Goal: Information Seeking & Learning: Check status

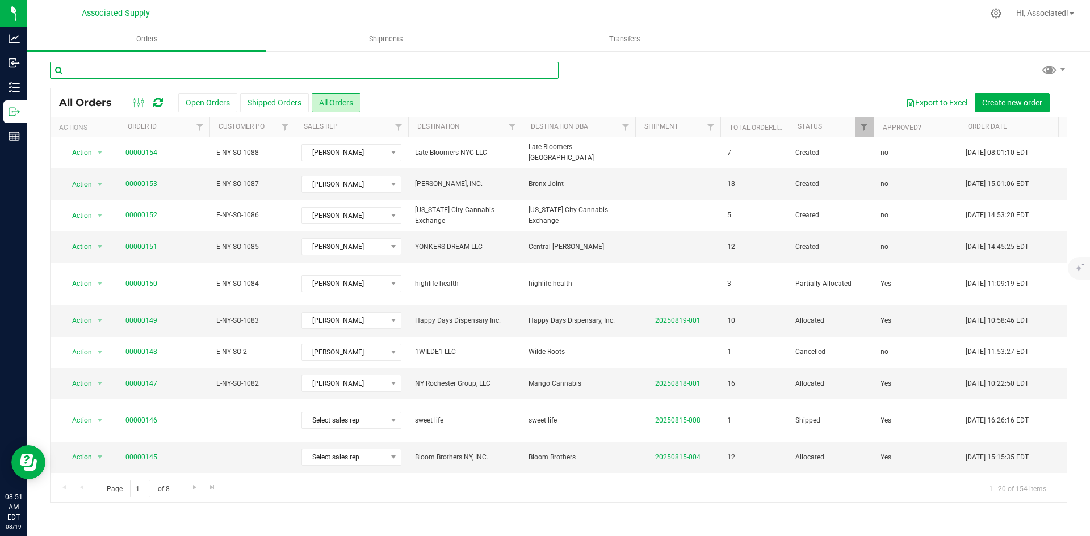
click at [141, 68] on input "text" at bounding box center [304, 70] width 509 height 17
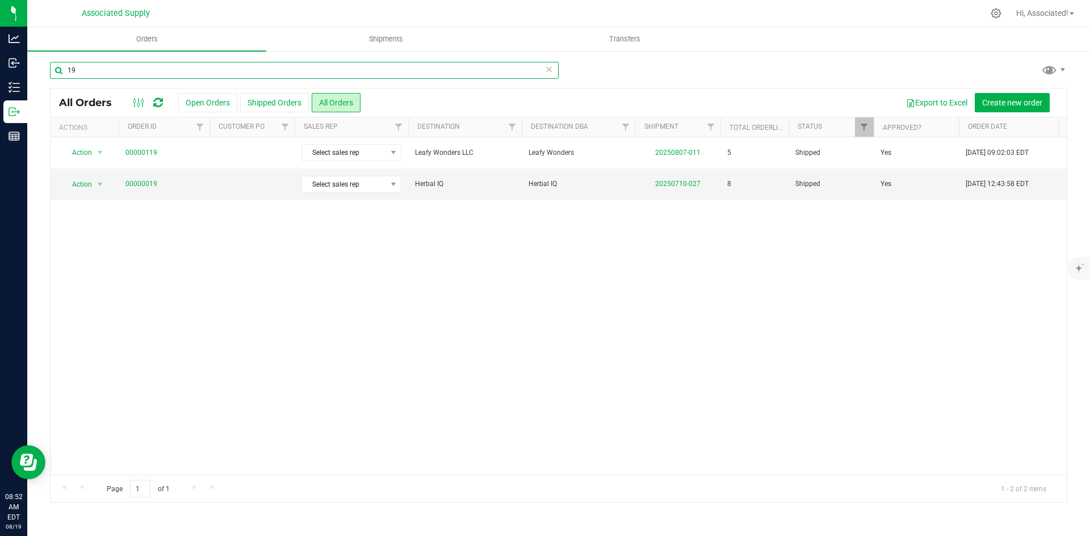
type input "1"
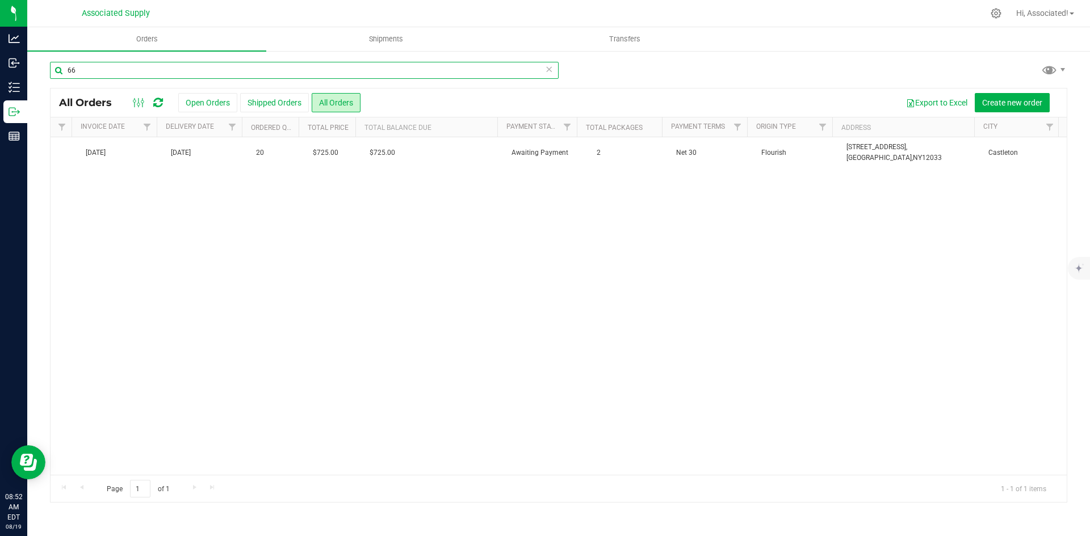
scroll to position [0, 1002]
type input "6"
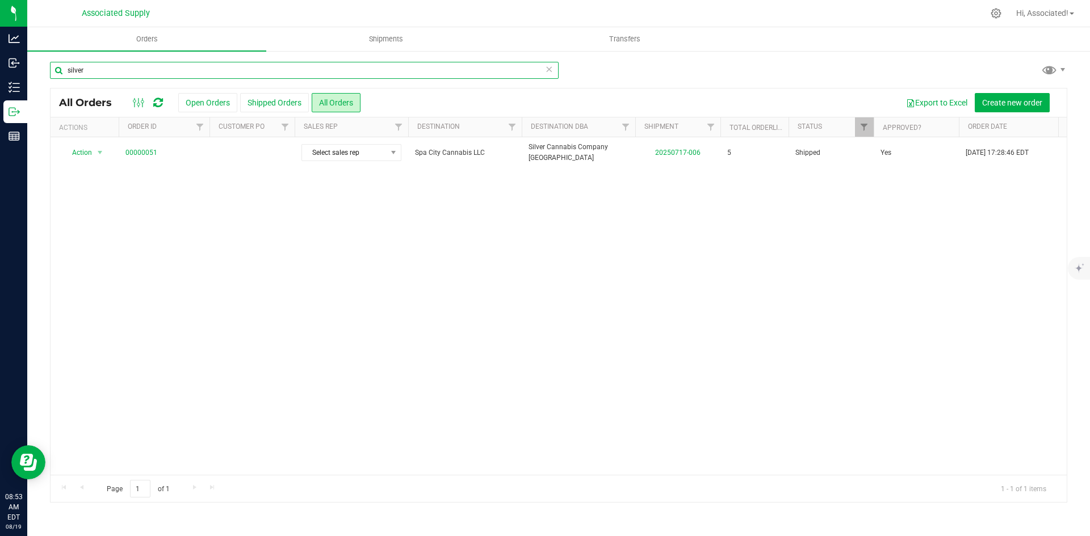
click at [131, 70] on input "silver" at bounding box center [304, 70] width 509 height 17
type input "s"
type input "g"
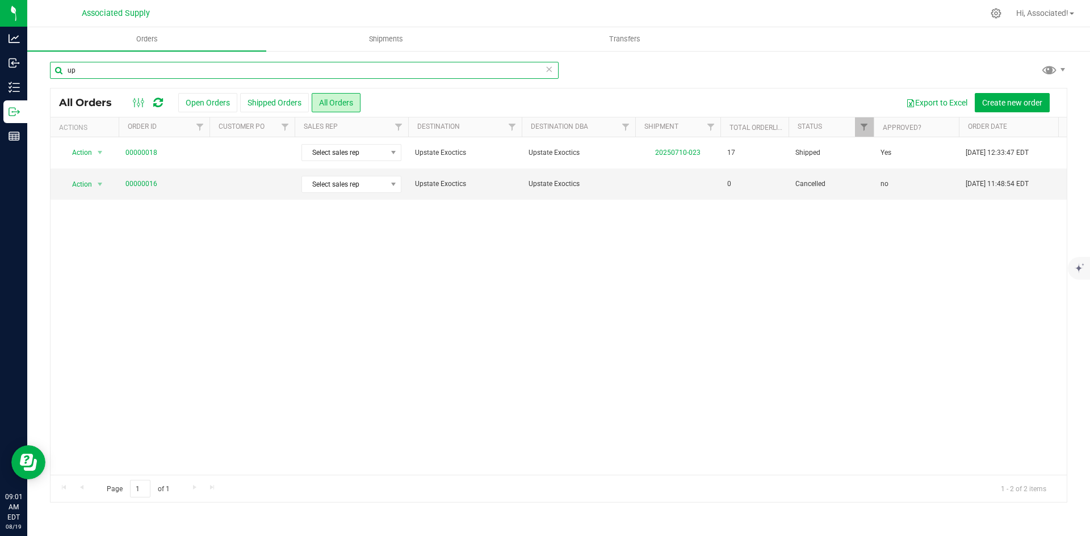
type input "u"
